Goal: Find specific page/section: Find specific page/section

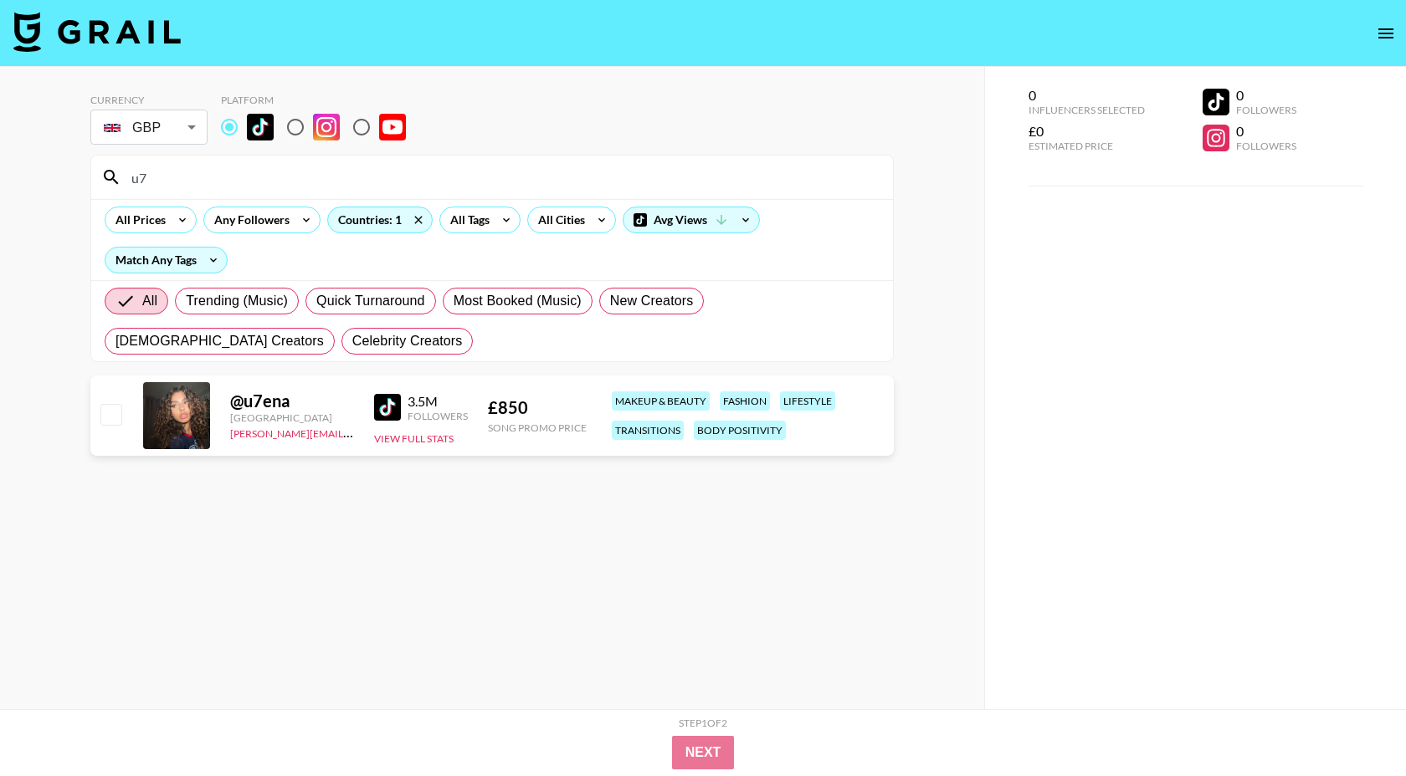
click at [227, 192] on div "u7" at bounding box center [492, 178] width 802 height 44
click at [241, 178] on input "u7" at bounding box center [501, 177] width 761 height 27
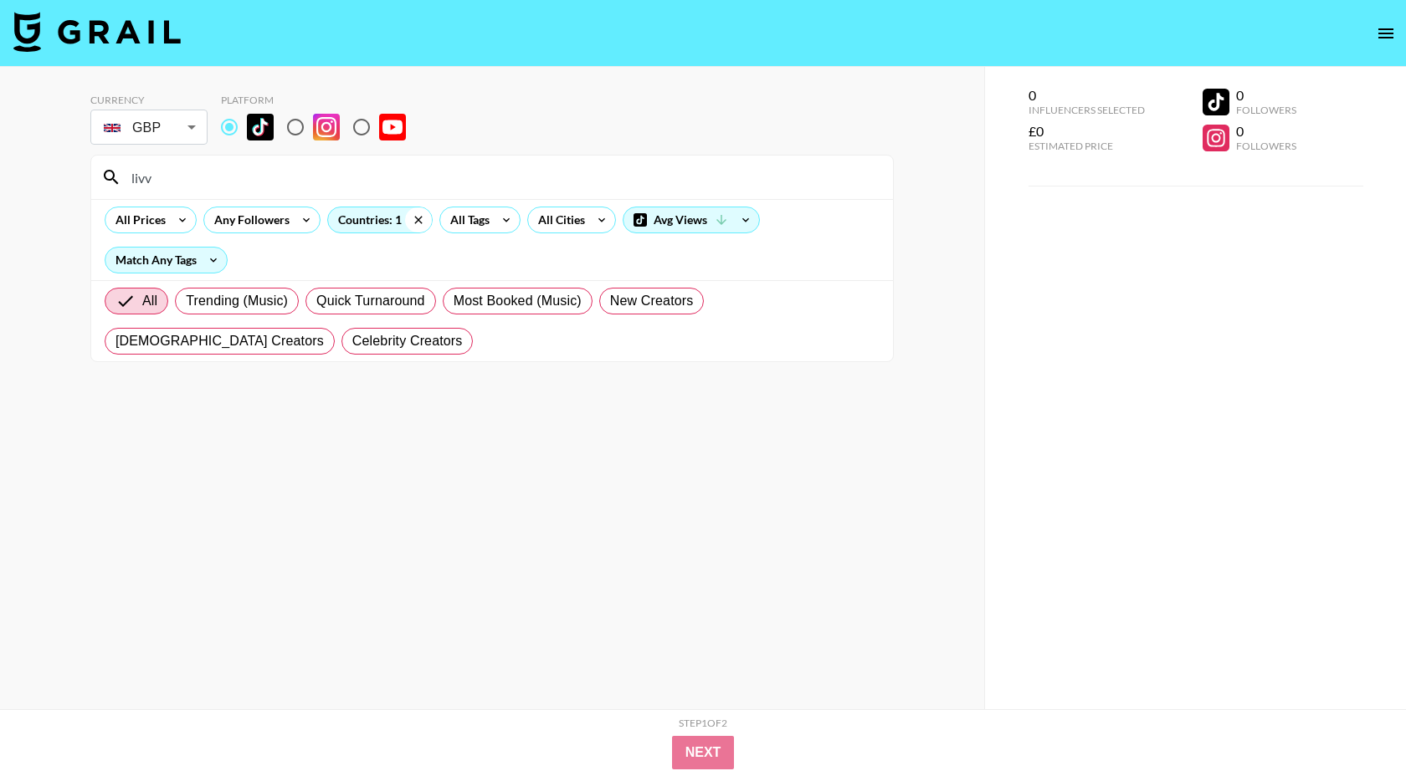
type input "livv"
click at [417, 214] on icon at bounding box center [418, 219] width 27 height 25
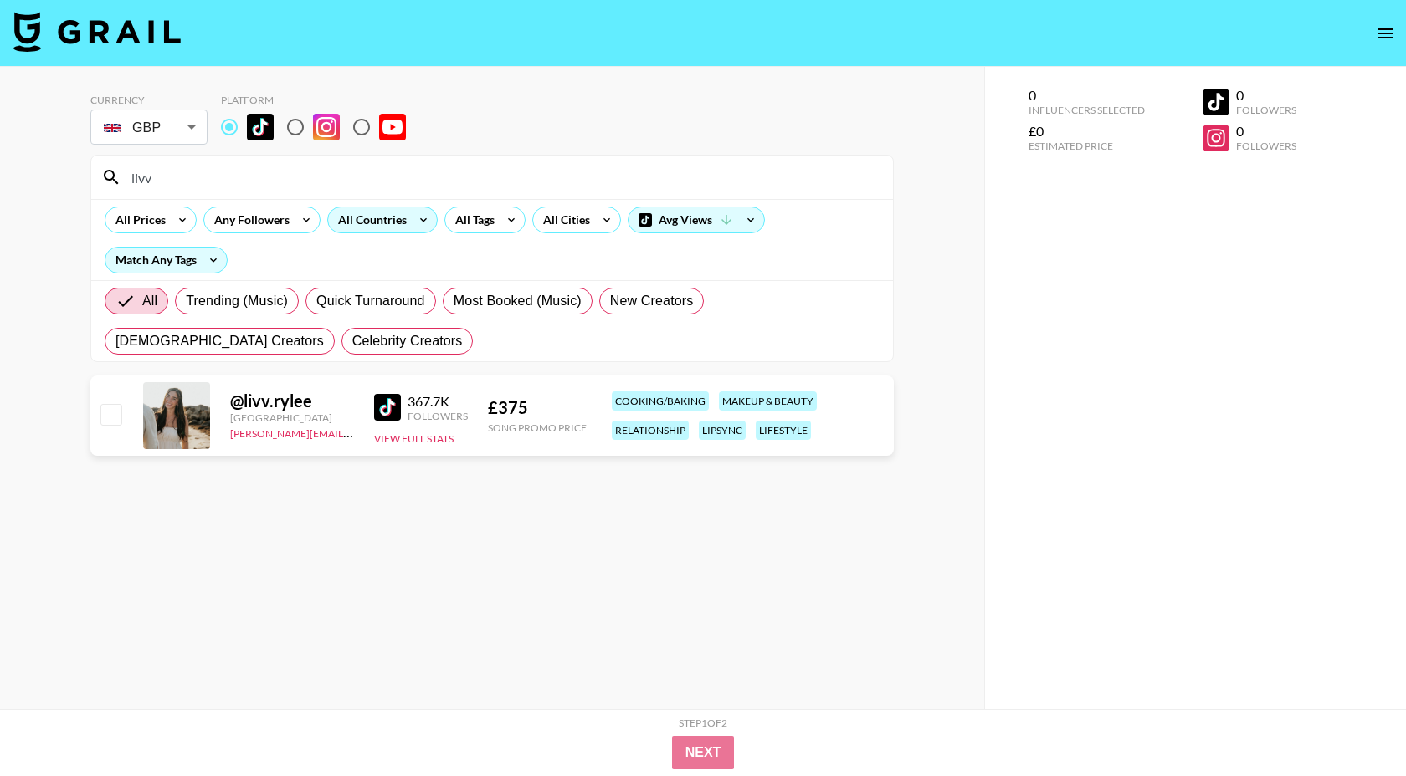
click at [184, 135] on body "Currency GBP GBP ​ Platform livv All Prices Any Followers All Countries All Tag…" at bounding box center [703, 421] width 1406 height 843
click at [163, 169] on li "USD" at bounding box center [148, 166] width 117 height 30
type input "USD"
click at [382, 176] on input "livv" at bounding box center [501, 177] width 761 height 27
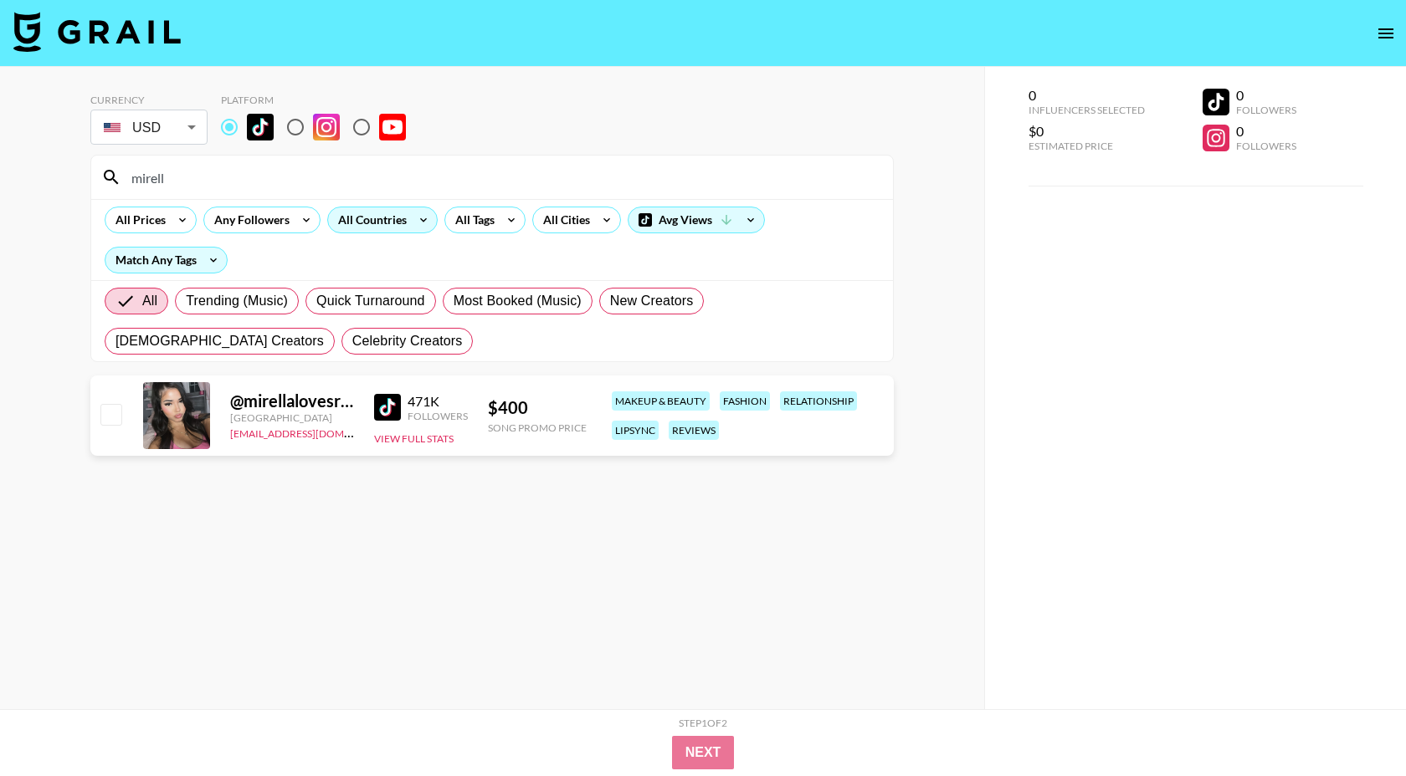
click at [295, 204] on div "All Prices Any Followers All Countries All Tags All Cities Avg Views Match Any …" at bounding box center [492, 239] width 802 height 81
click at [297, 198] on div "mirell" at bounding box center [492, 178] width 802 height 44
click at [299, 193] on div "mirell" at bounding box center [492, 178] width 802 height 44
click at [308, 170] on input "mirell" at bounding box center [501, 177] width 761 height 27
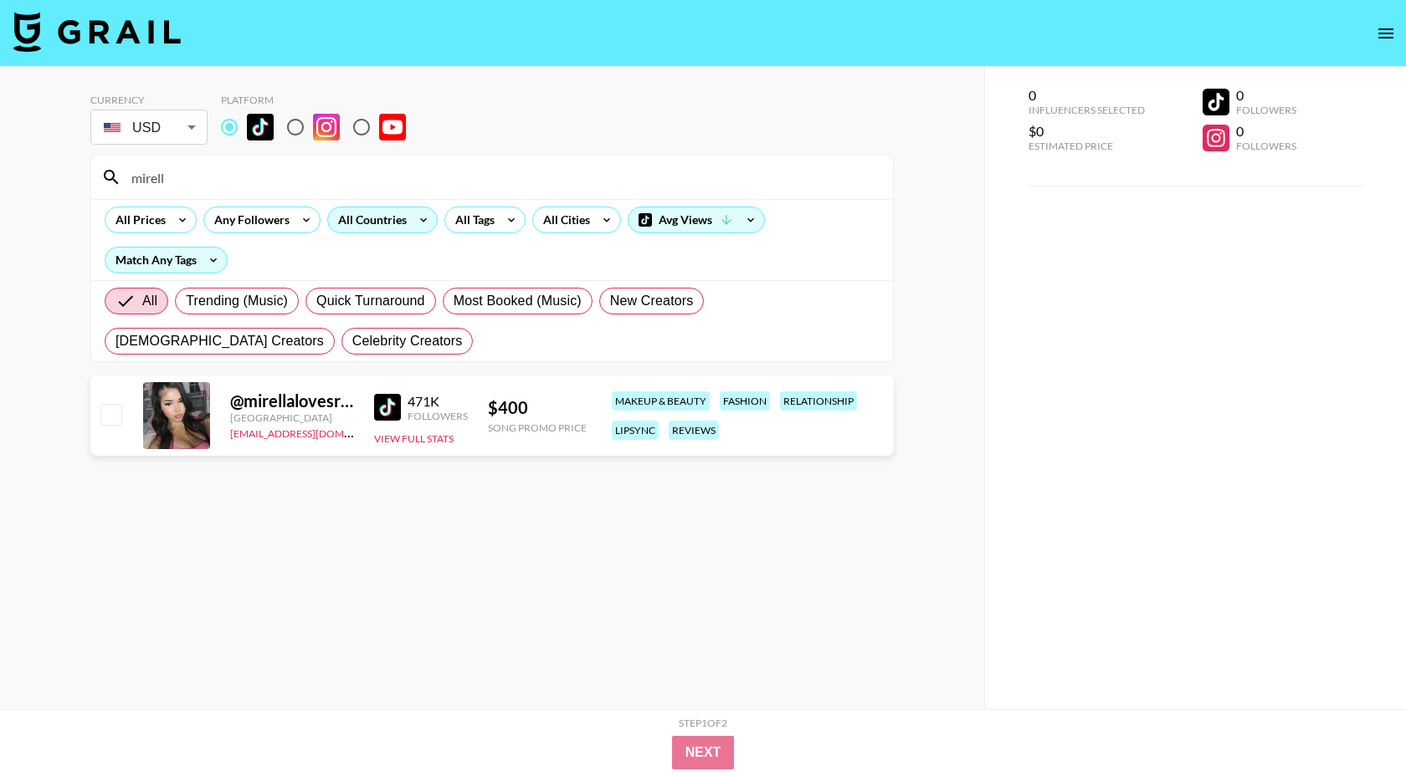
click at [308, 170] on input "mirell" at bounding box center [501, 177] width 761 height 27
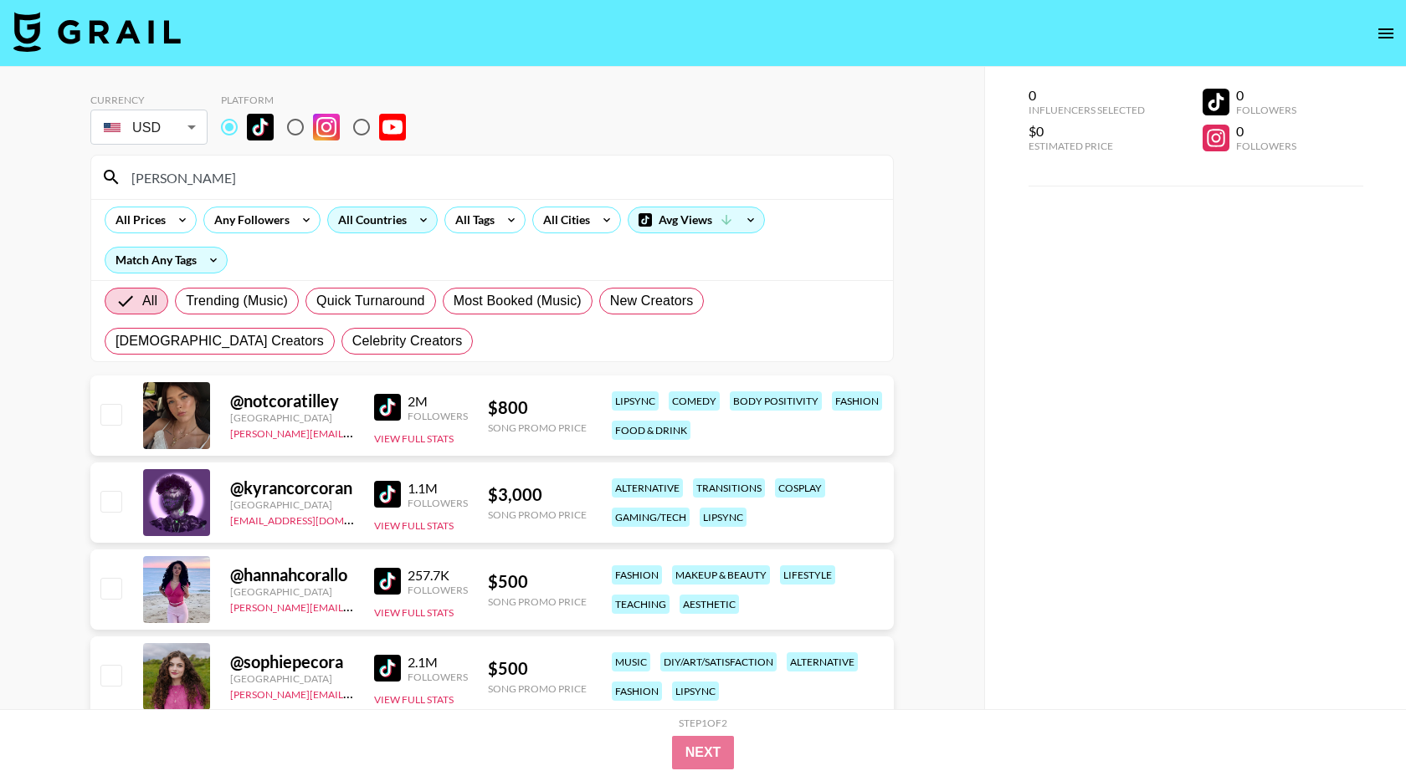
type input "[PERSON_NAME]"
